Goal: Task Accomplishment & Management: Manage account settings

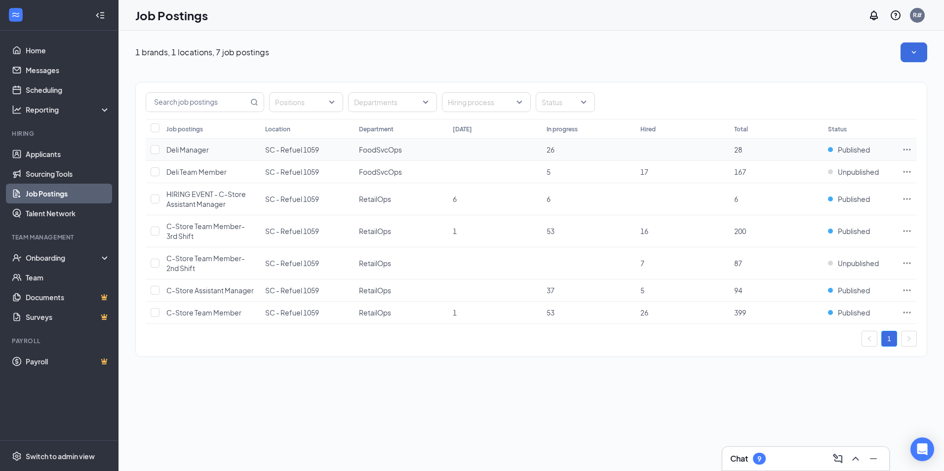
click at [904, 150] on icon "Ellipses" at bounding box center [906, 149] width 7 height 1
click at [811, 234] on span "View applicants" at bounding box center [797, 234] width 50 height 9
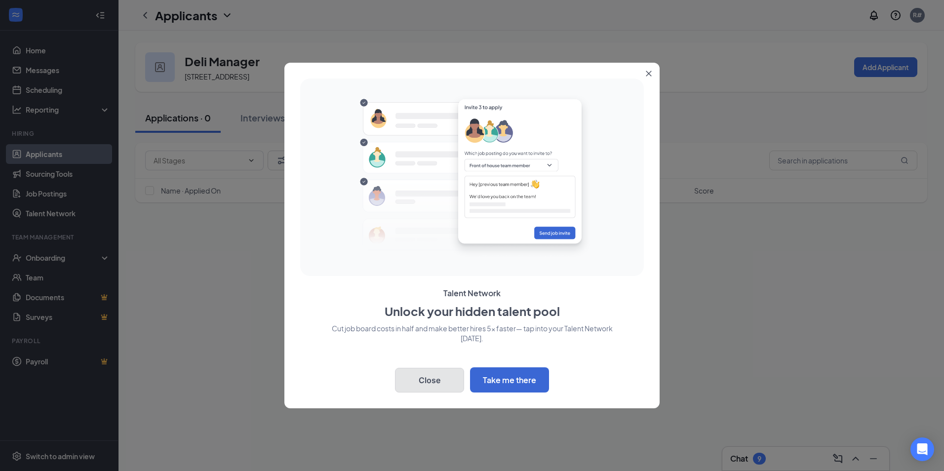
click at [418, 383] on button "Close" at bounding box center [429, 380] width 69 height 25
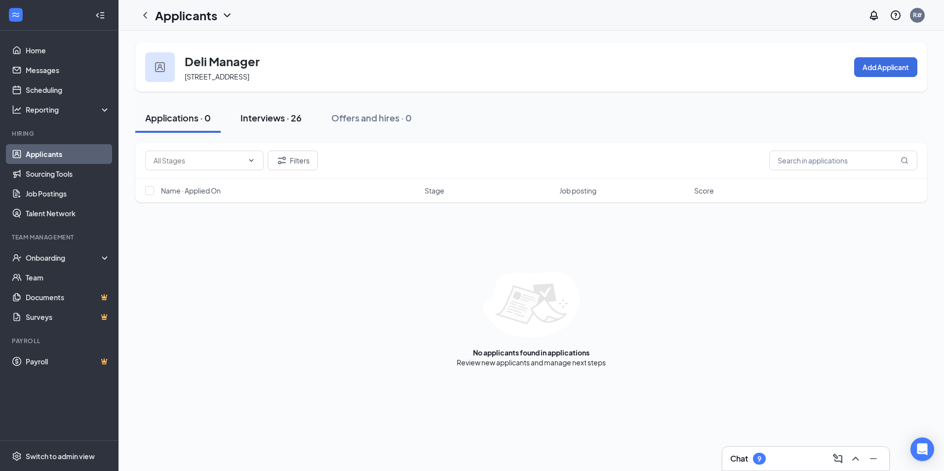
drag, startPoint x: 239, startPoint y: 96, endPoint x: 254, endPoint y: 116, distance: 24.8
click at [242, 99] on div "Applications · 0 Interviews · 26 Offers and hires · 0" at bounding box center [531, 117] width 792 height 49
click at [277, 120] on div "Interviews · 26" at bounding box center [270, 118] width 61 height 12
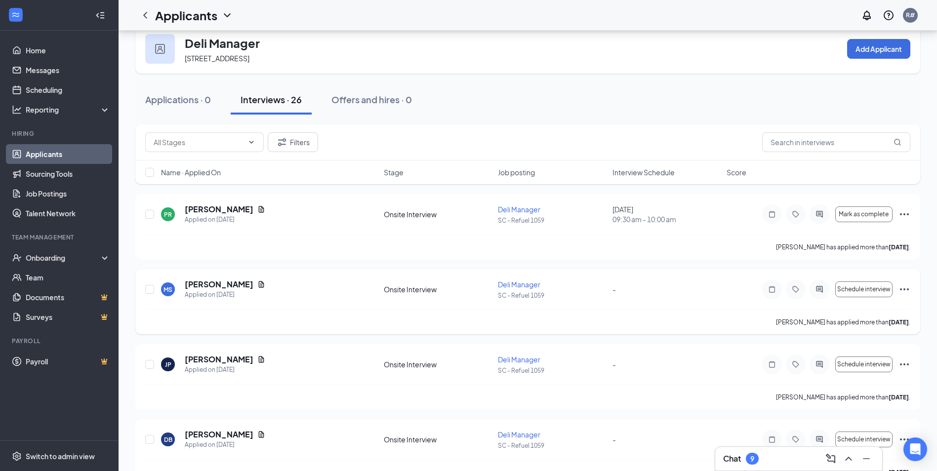
scroll to position [49, 0]
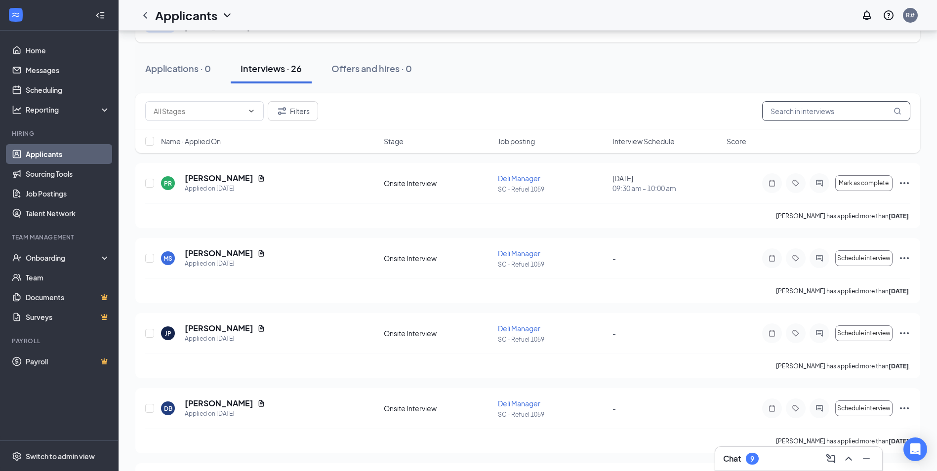
click at [812, 110] on input "text" at bounding box center [836, 111] width 148 height 20
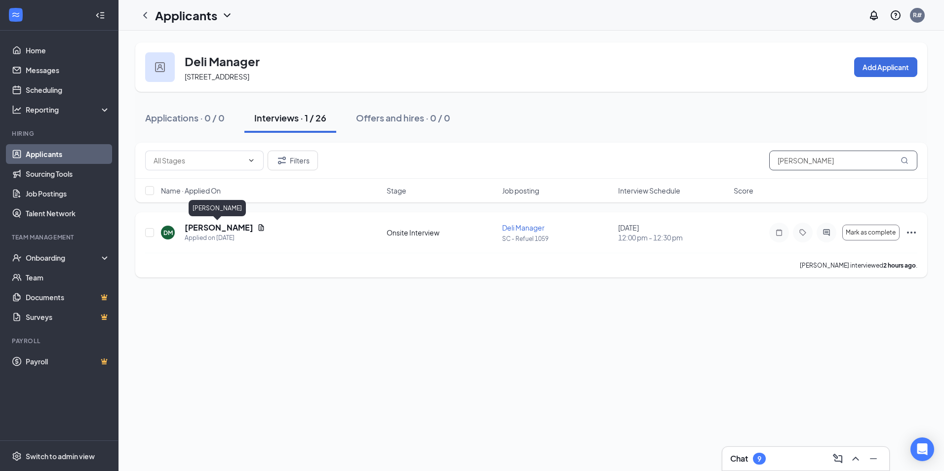
type input "[PERSON_NAME]"
click at [201, 231] on h5 "[PERSON_NAME]" at bounding box center [219, 227] width 69 height 11
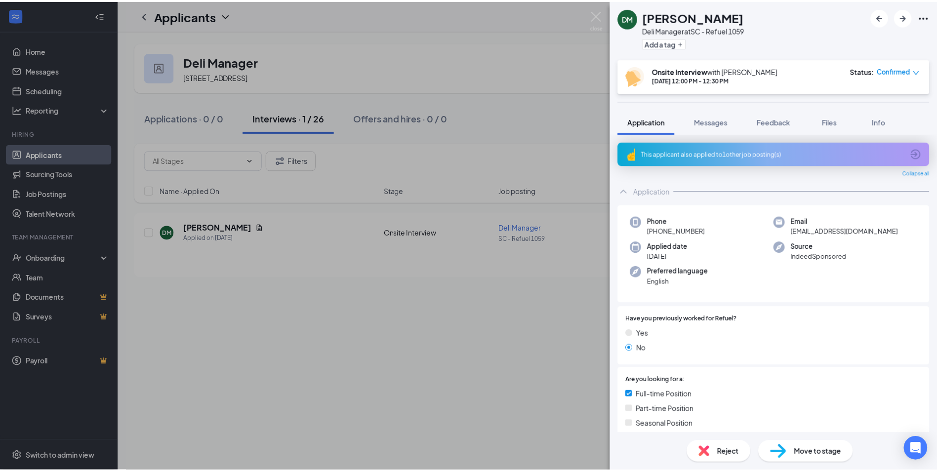
scroll to position [59, 0]
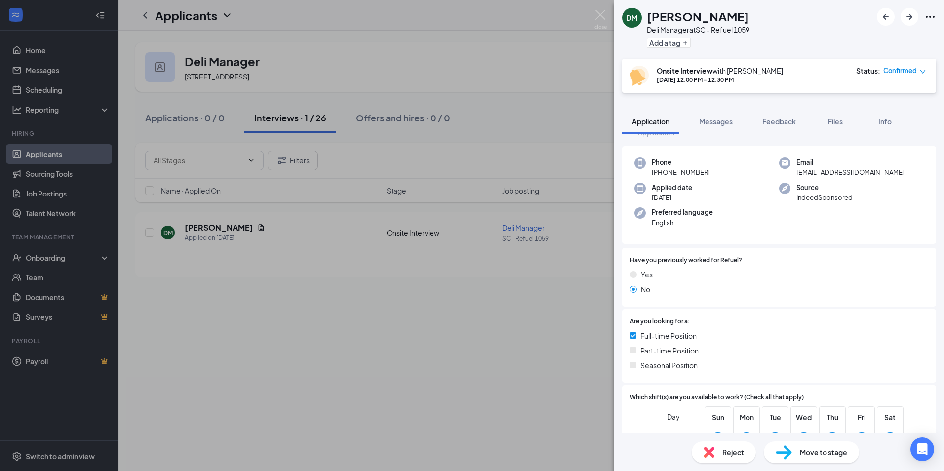
click at [809, 449] on span "Move to stage" at bounding box center [823, 452] width 47 height 11
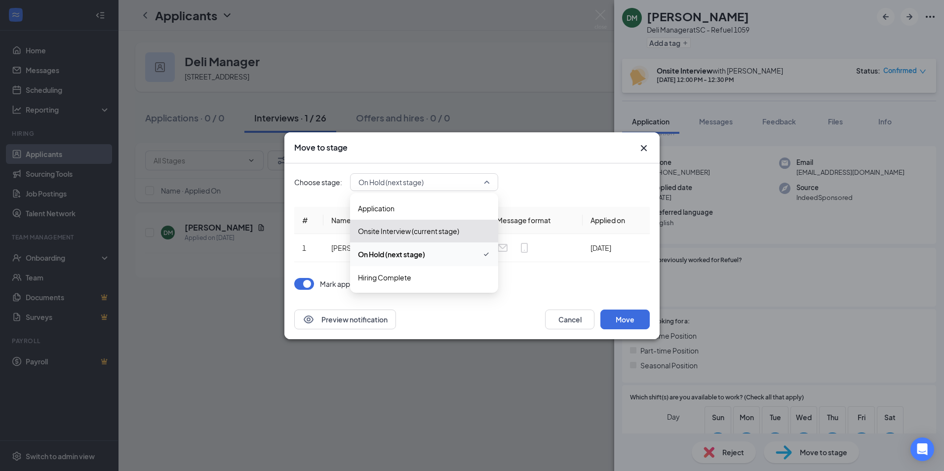
click at [488, 182] on span "On Hold (next stage)" at bounding box center [423, 182] width 131 height 15
click at [409, 275] on span "Hiring Complete" at bounding box center [384, 277] width 53 height 11
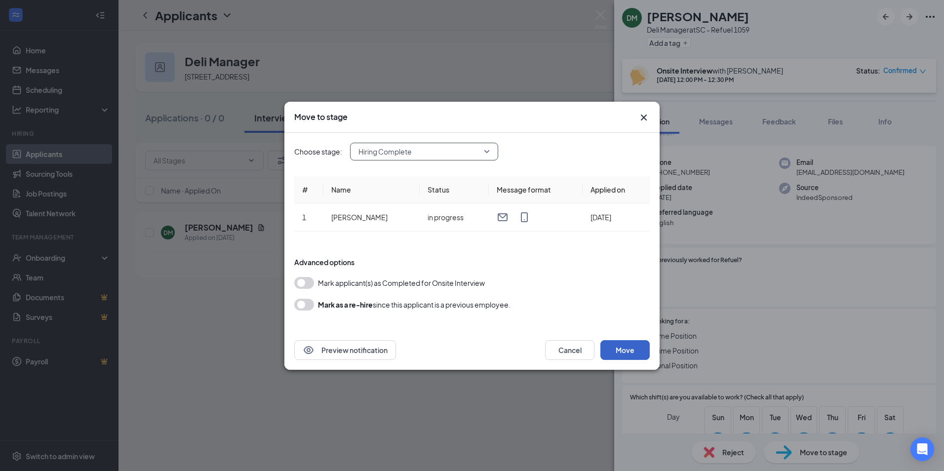
click at [610, 351] on button "Move" at bounding box center [624, 350] width 49 height 20
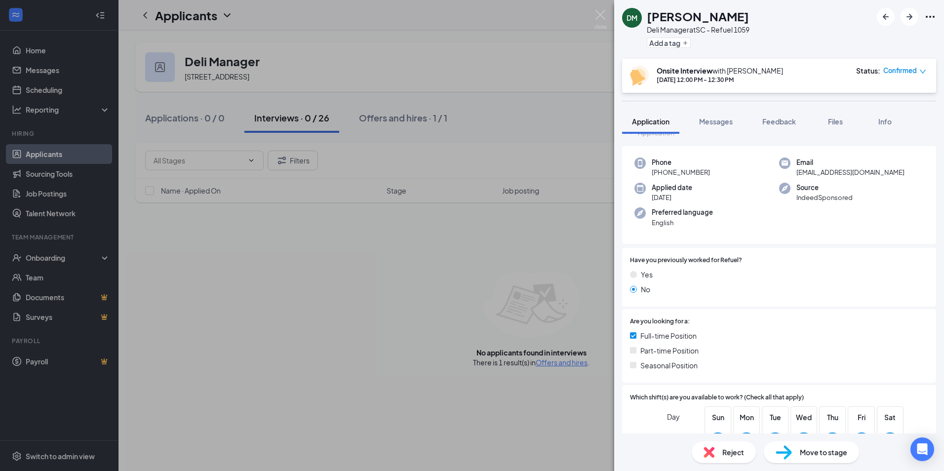
click at [104, 253] on div "[PERSON_NAME] Manager at SC - Refuel 1059 Add a tag Onsite Interview with [PERS…" at bounding box center [472, 235] width 944 height 471
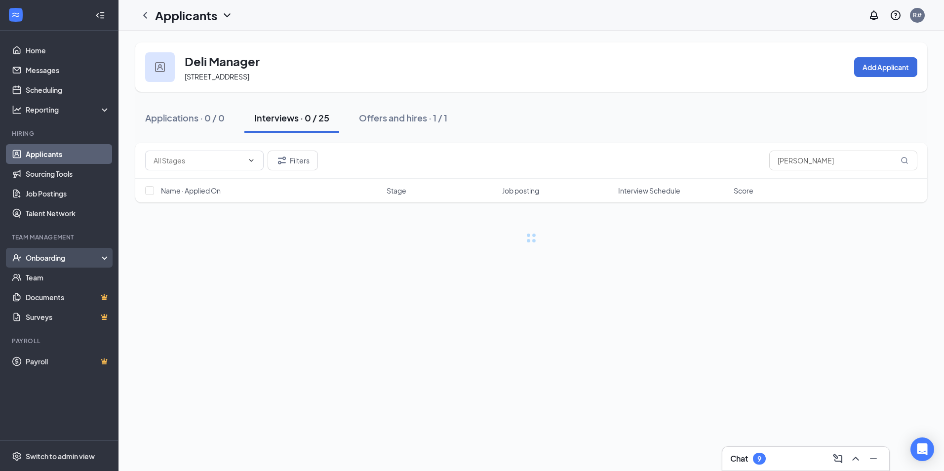
click at [92, 256] on div "Onboarding" at bounding box center [64, 258] width 76 height 10
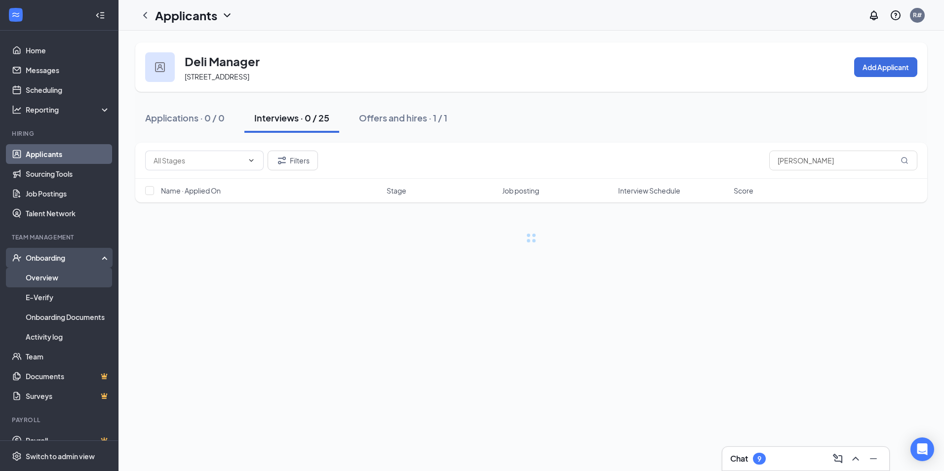
click at [54, 275] on link "Overview" at bounding box center [68, 278] width 84 height 20
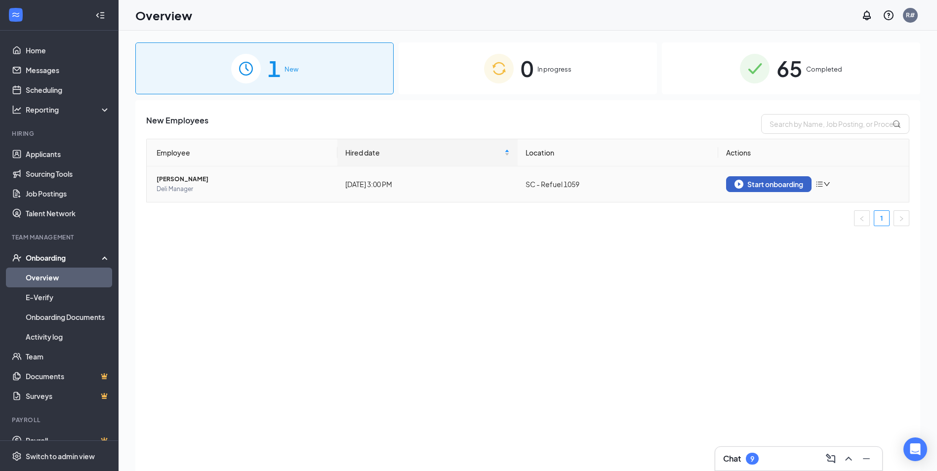
click at [779, 185] on div "Start onboarding" at bounding box center [768, 184] width 69 height 9
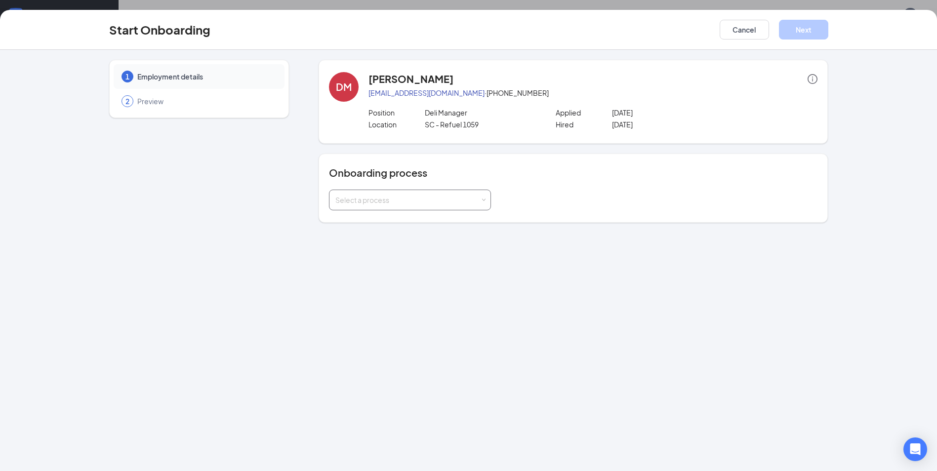
click at [486, 200] on div "Select a process" at bounding box center [410, 200] width 162 height 21
click at [447, 218] on li "New Hire Documentation" at bounding box center [410, 221] width 162 height 18
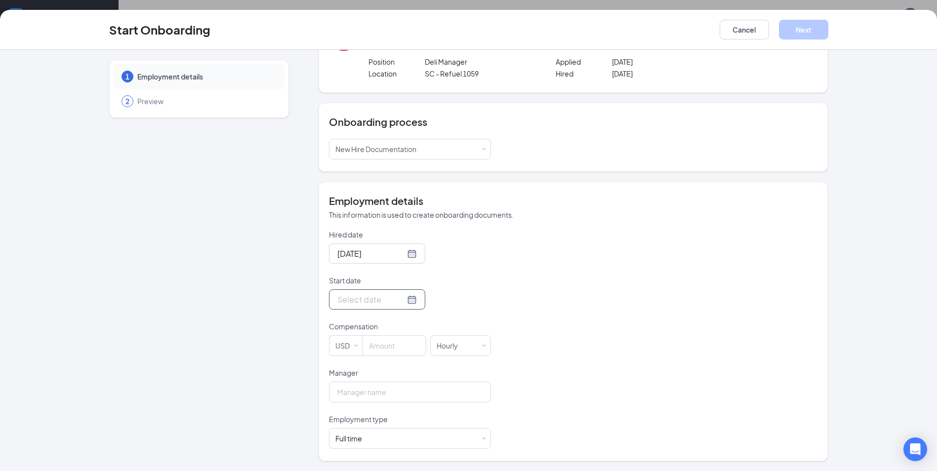
click at [402, 298] on div at bounding box center [376, 299] width 79 height 12
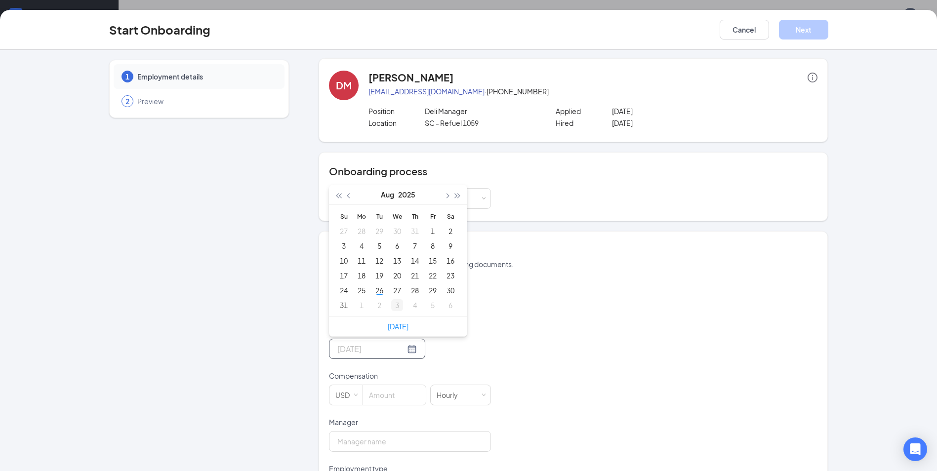
type input "[DATE]"
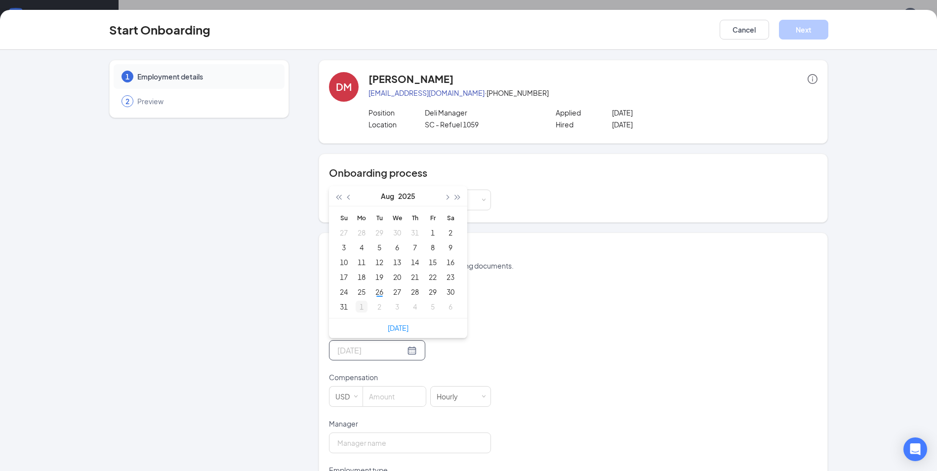
click at [355, 306] on div "1" at bounding box center [361, 307] width 12 height 12
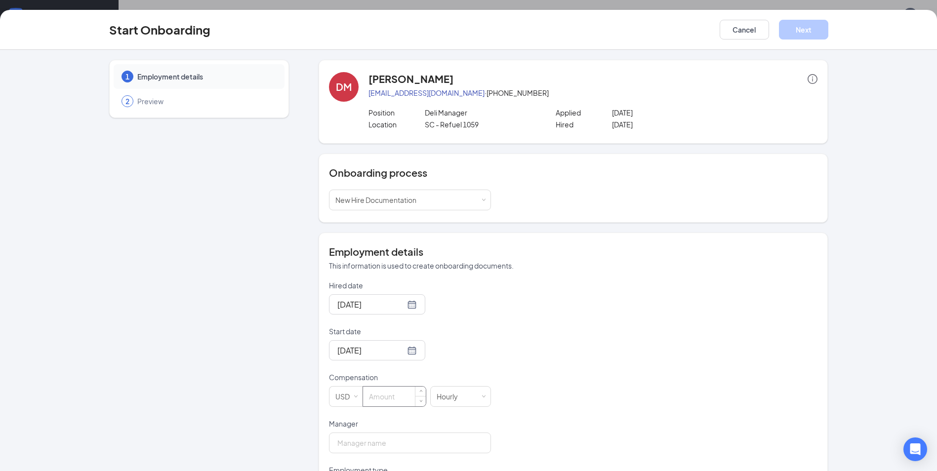
click at [400, 395] on input at bounding box center [394, 397] width 63 height 20
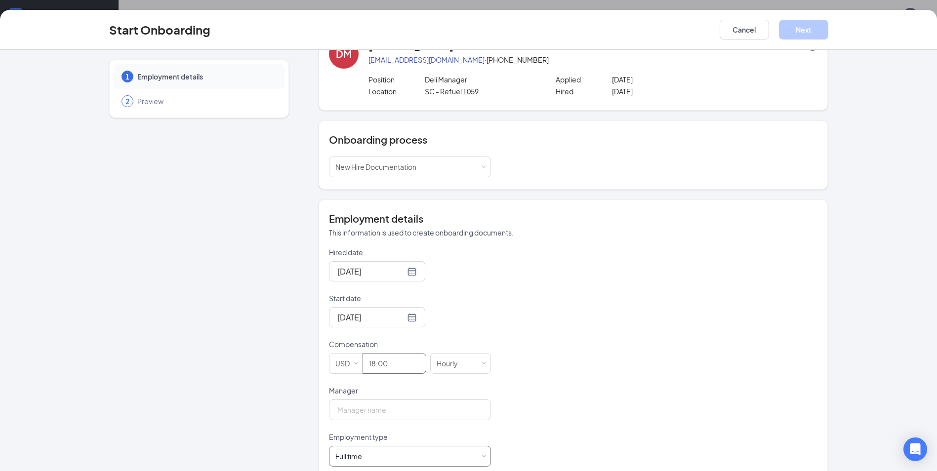
scroll to position [51, 0]
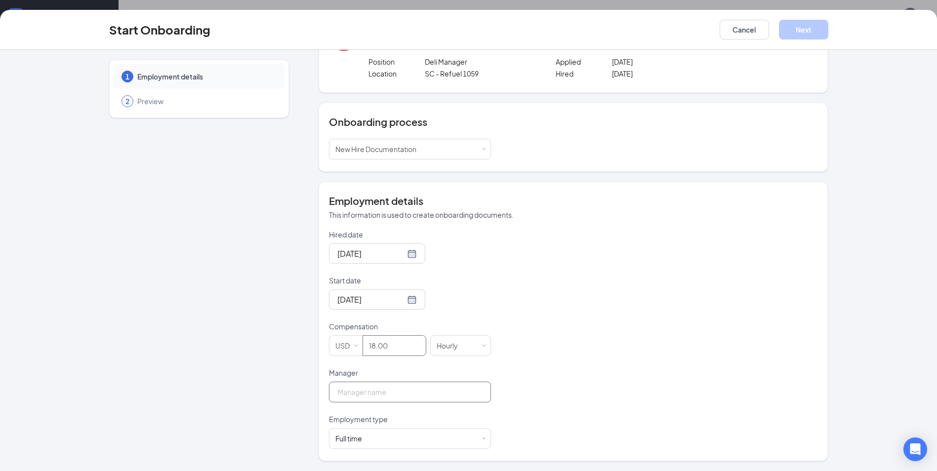
type input "18"
click at [400, 396] on input "Manager" at bounding box center [410, 392] width 162 height 21
type input "[PERSON_NAME]"
click at [806, 28] on button "Next" at bounding box center [803, 30] width 49 height 20
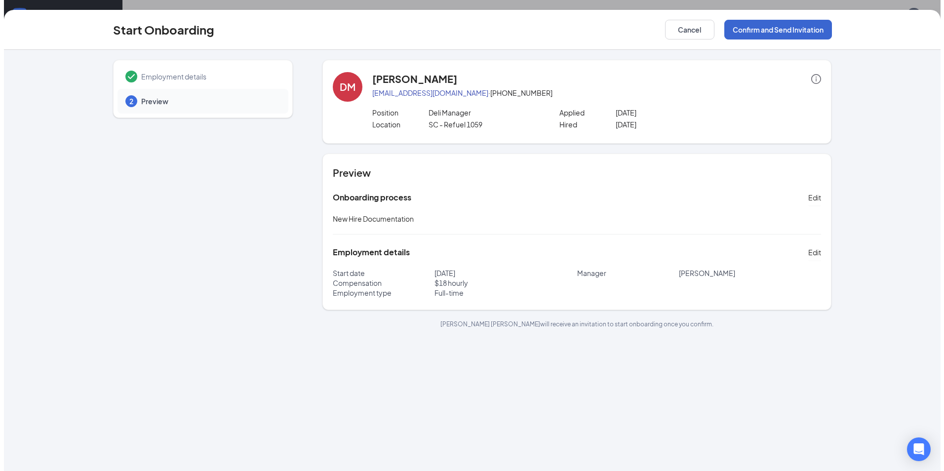
scroll to position [0, 0]
click at [788, 30] on button "Confirm and Send Invitation" at bounding box center [774, 30] width 108 height 20
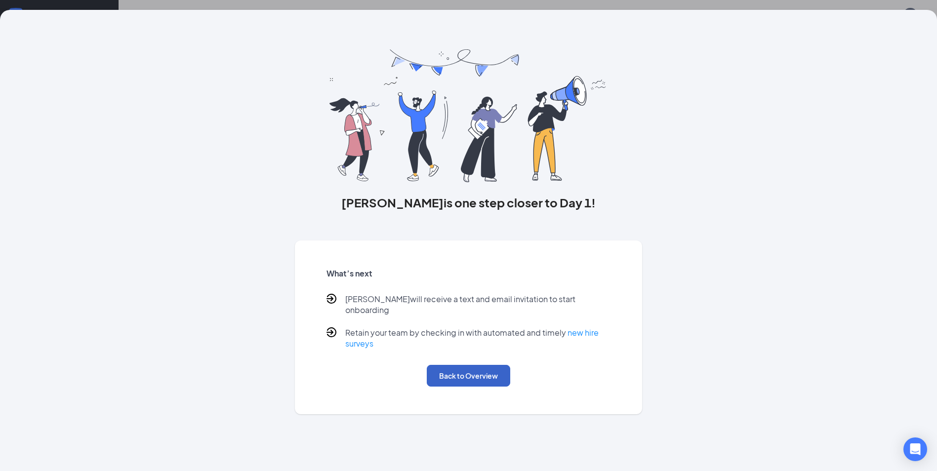
click at [475, 370] on button "Back to Overview" at bounding box center [468, 376] width 83 height 22
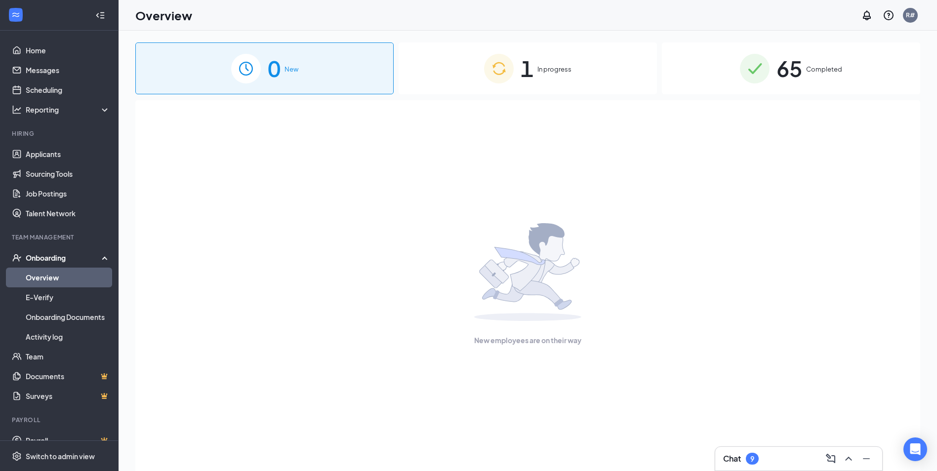
click at [524, 73] on span "1" at bounding box center [526, 68] width 13 height 34
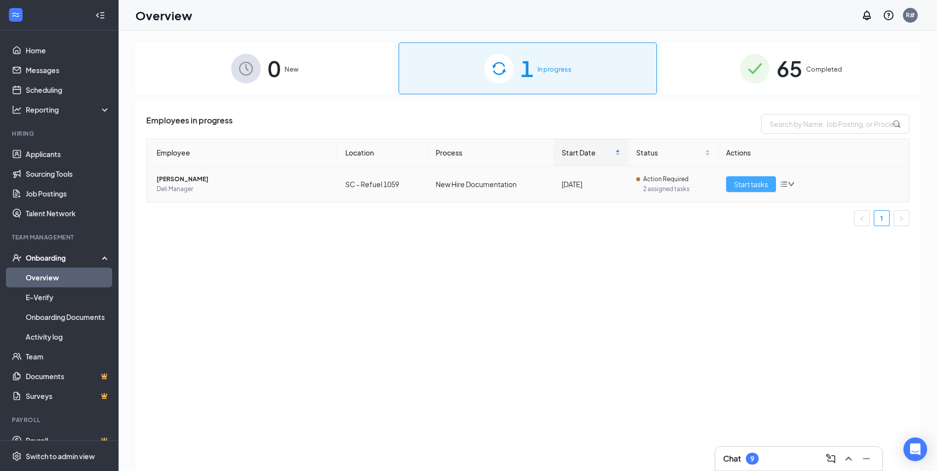
click at [748, 189] on span "Start tasks" at bounding box center [751, 184] width 34 height 11
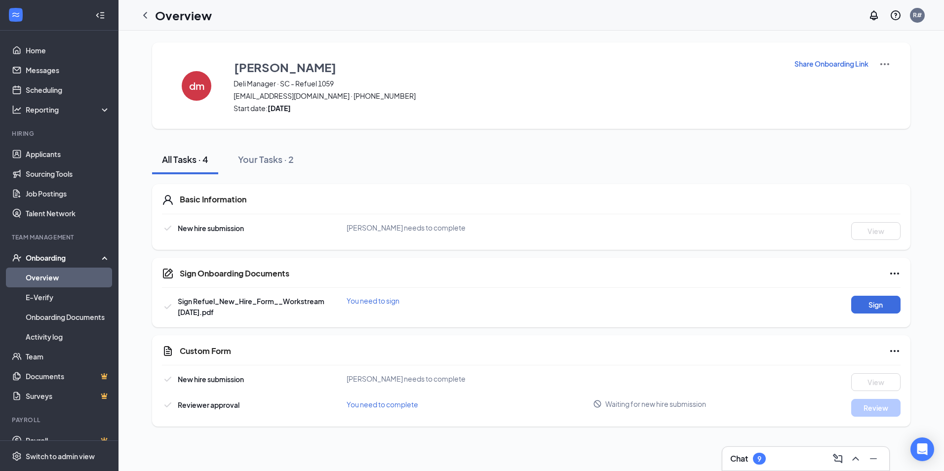
click at [724, 16] on div "Overview R#" at bounding box center [530, 15] width 825 height 31
click at [502, 20] on div "Overview R#" at bounding box center [530, 15] width 825 height 31
